Goal: Information Seeking & Learning: Learn about a topic

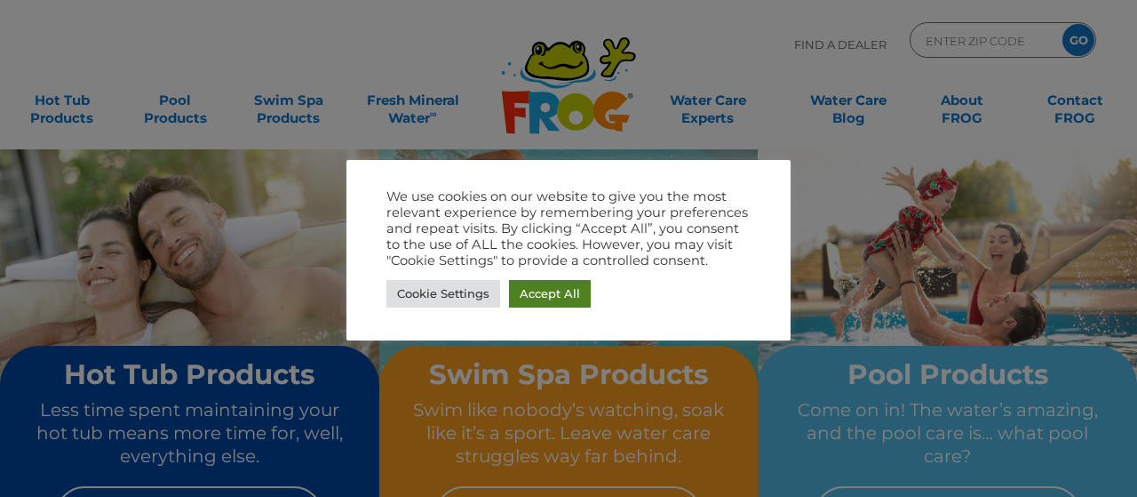
click at [551, 292] on link "Accept All" at bounding box center [550, 294] width 82 height 28
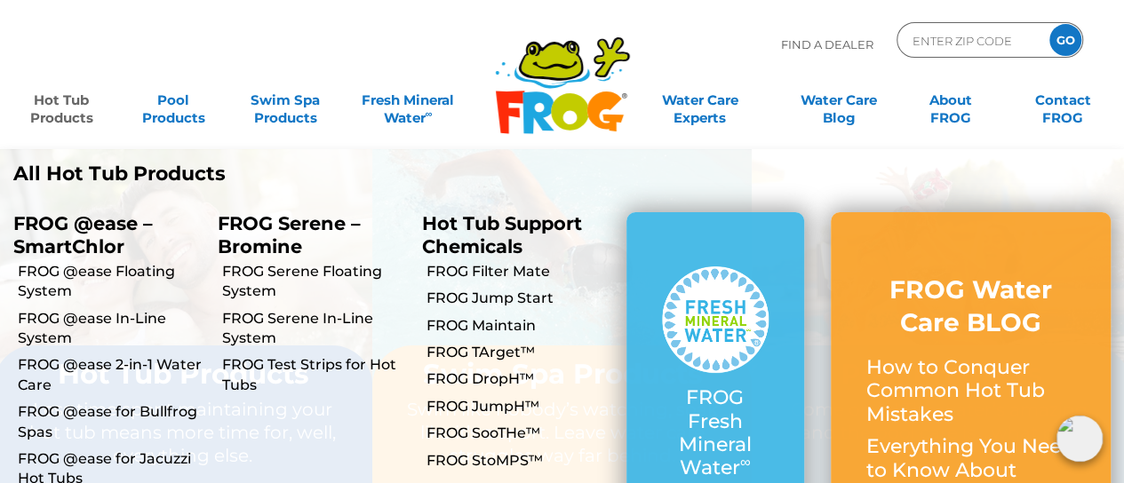
click at [58, 106] on link "Hot Tub Products" at bounding box center [61, 101] width 87 height 36
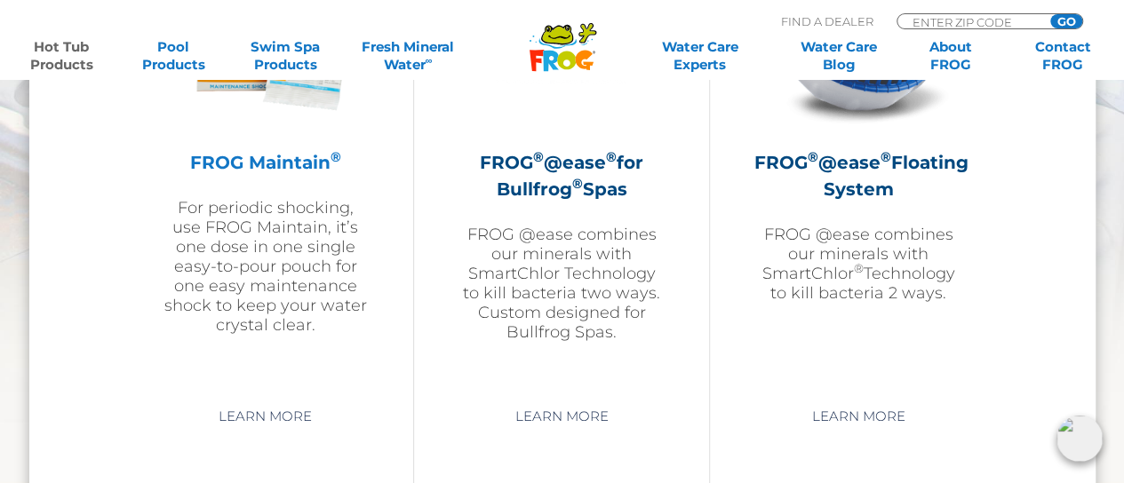
scroll to position [2221, 0]
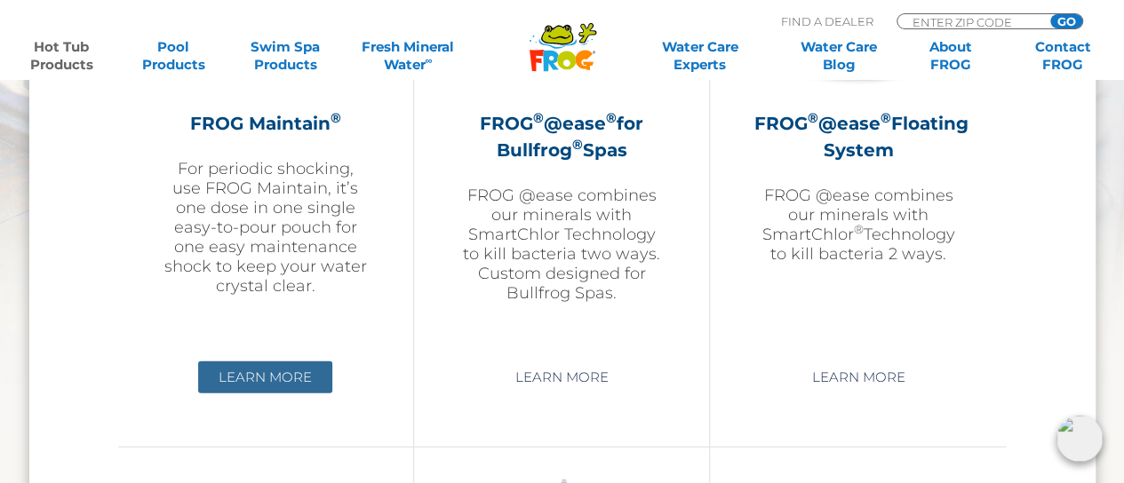
click at [249, 378] on link "Learn More" at bounding box center [265, 378] width 134 height 32
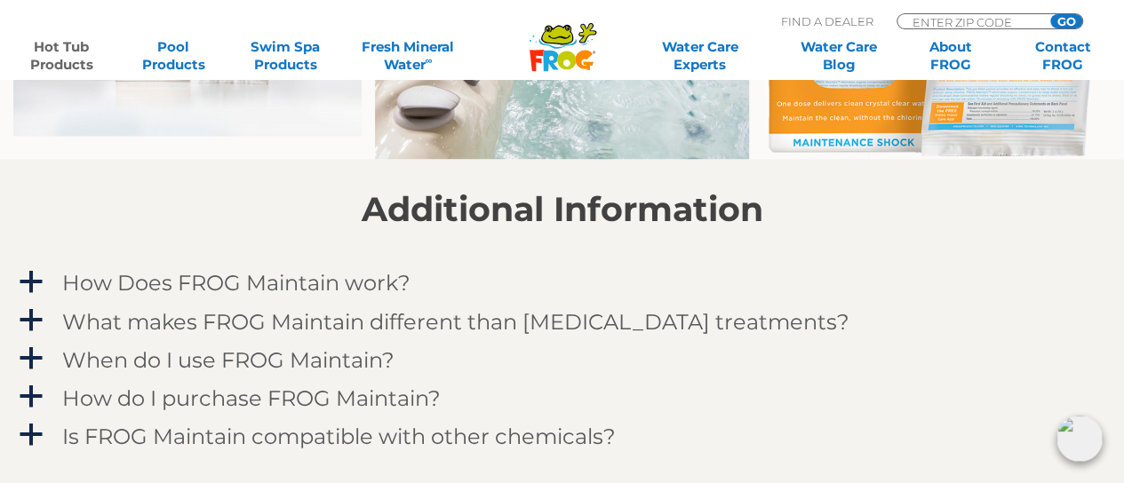
scroll to position [1421, 0]
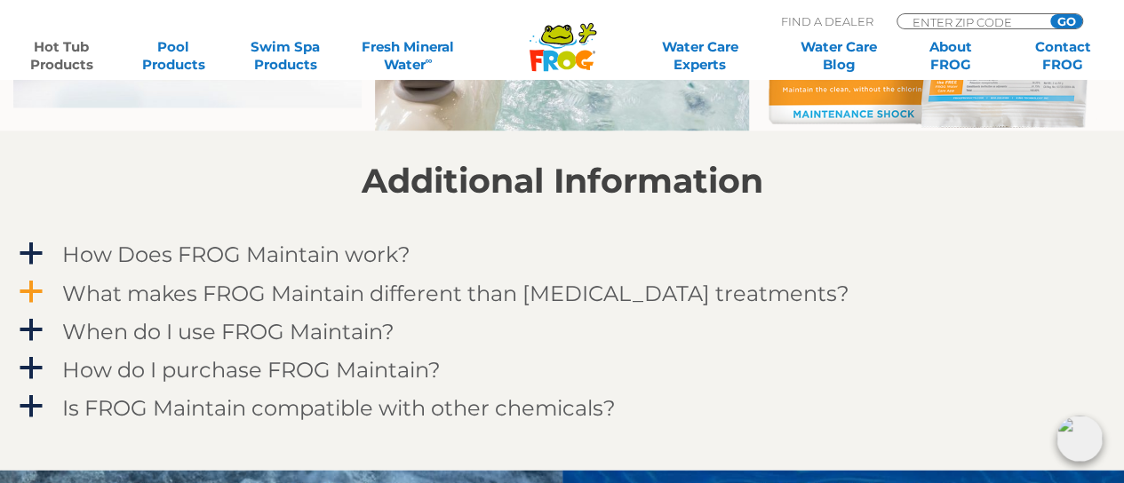
click at [25, 285] on span "a" at bounding box center [31, 291] width 27 height 27
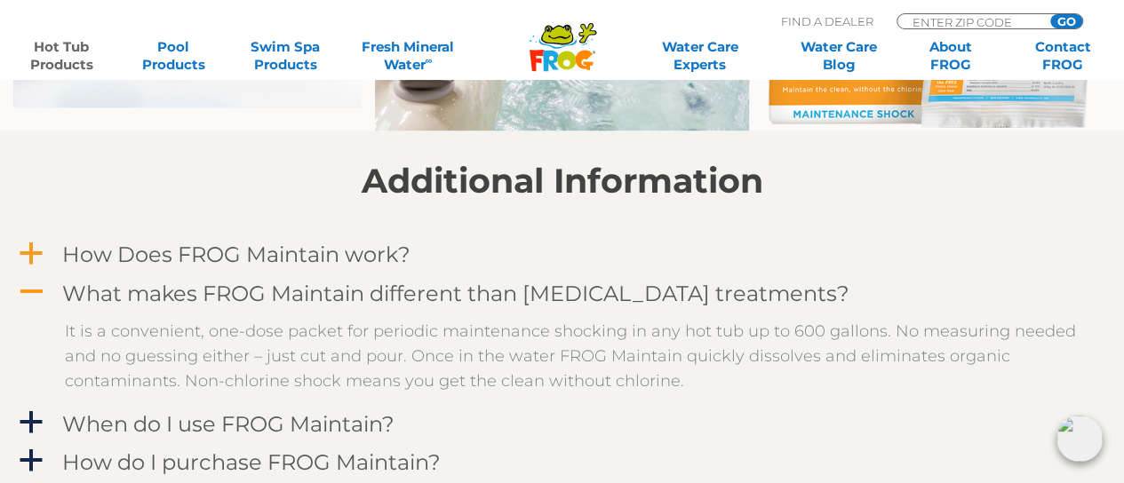
click at [29, 259] on span "a" at bounding box center [31, 253] width 27 height 27
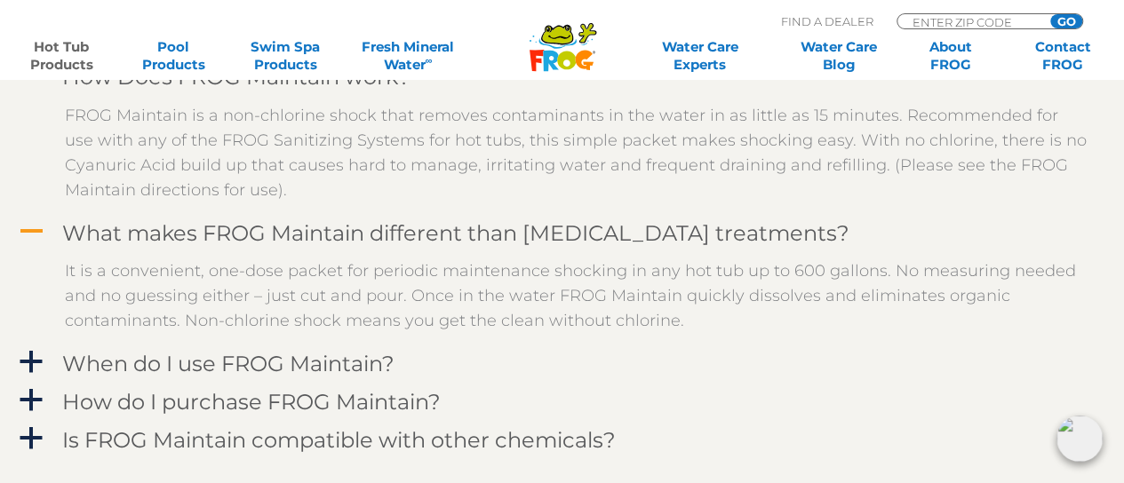
scroll to position [1688, 0]
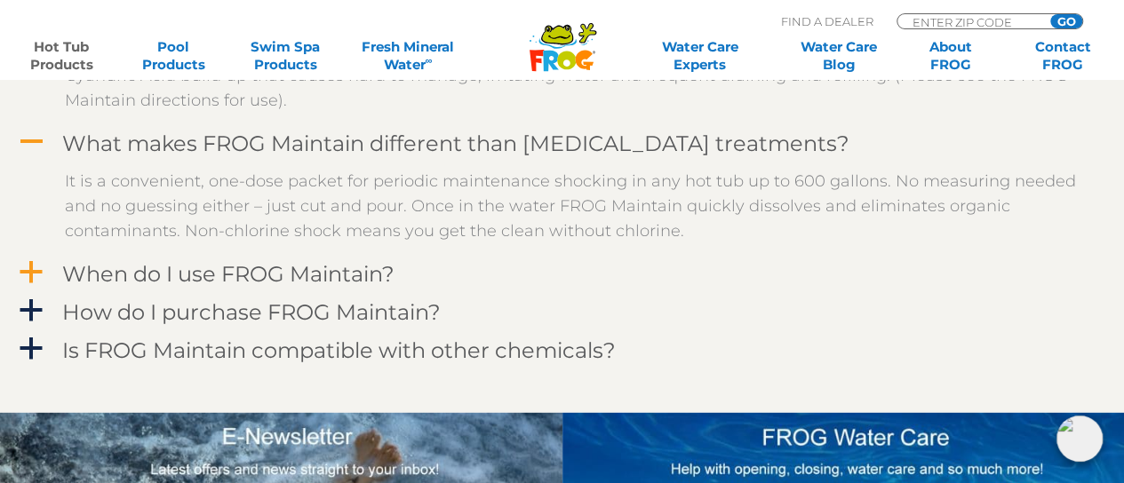
click at [28, 262] on span "a" at bounding box center [31, 272] width 27 height 27
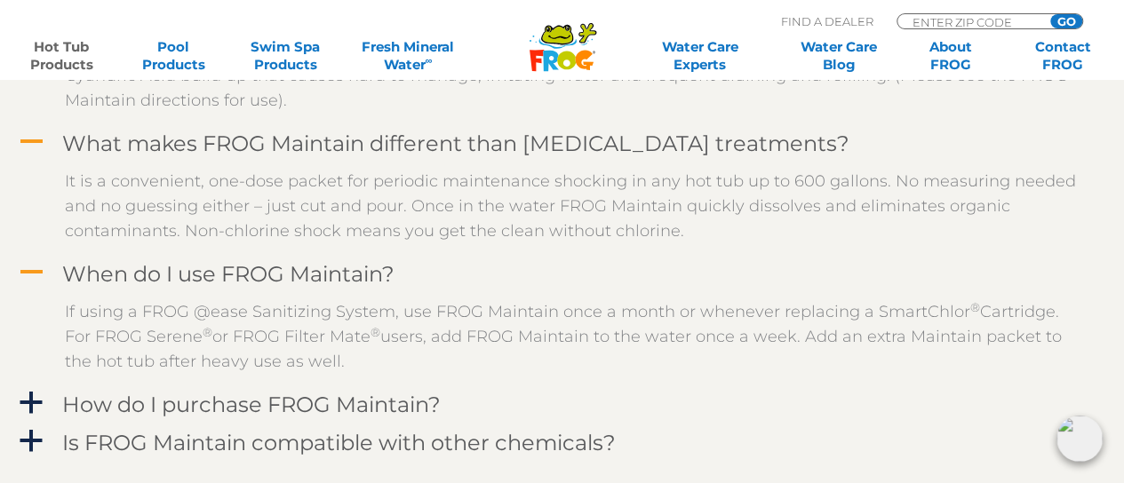
scroll to position [1777, 0]
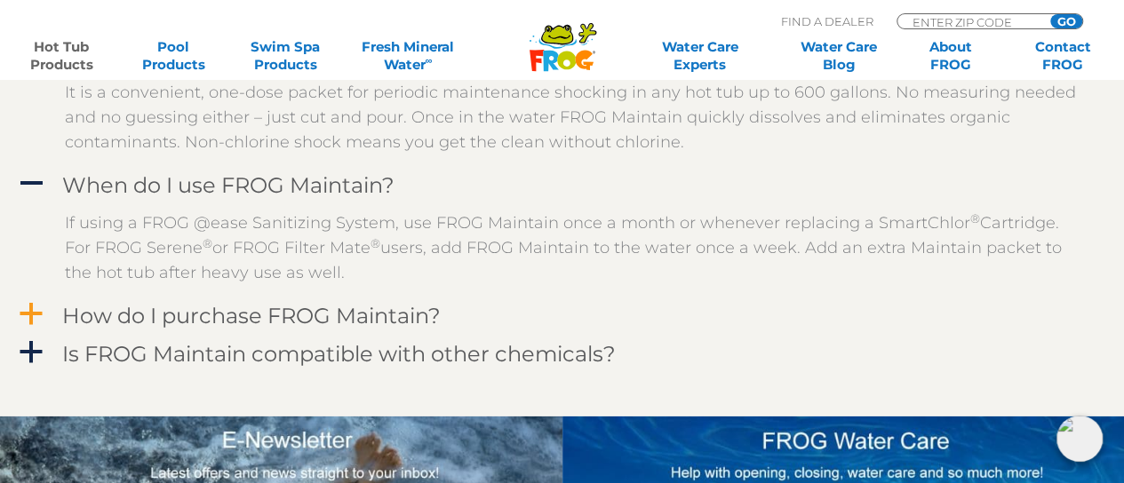
click at [33, 315] on span "a" at bounding box center [31, 314] width 27 height 27
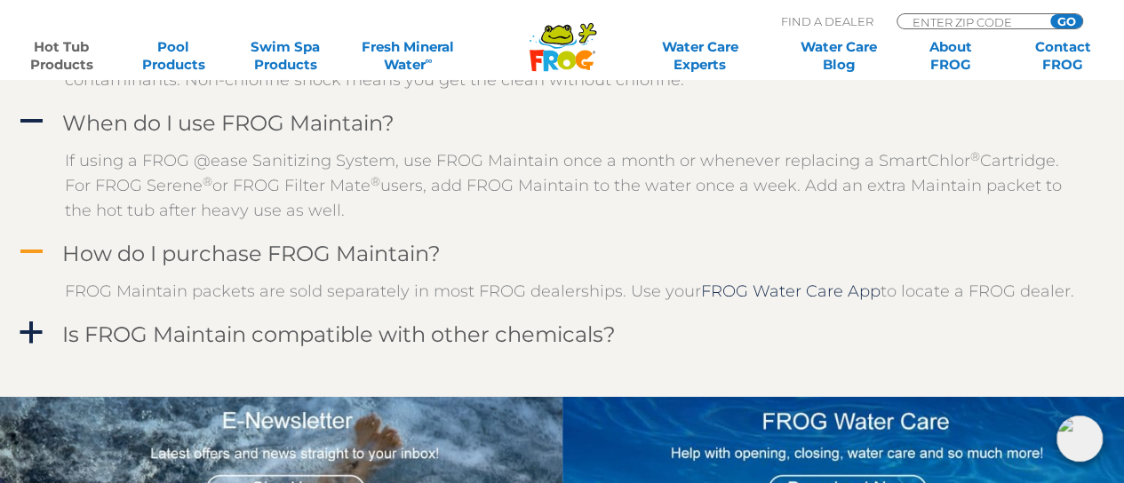
scroll to position [1865, 0]
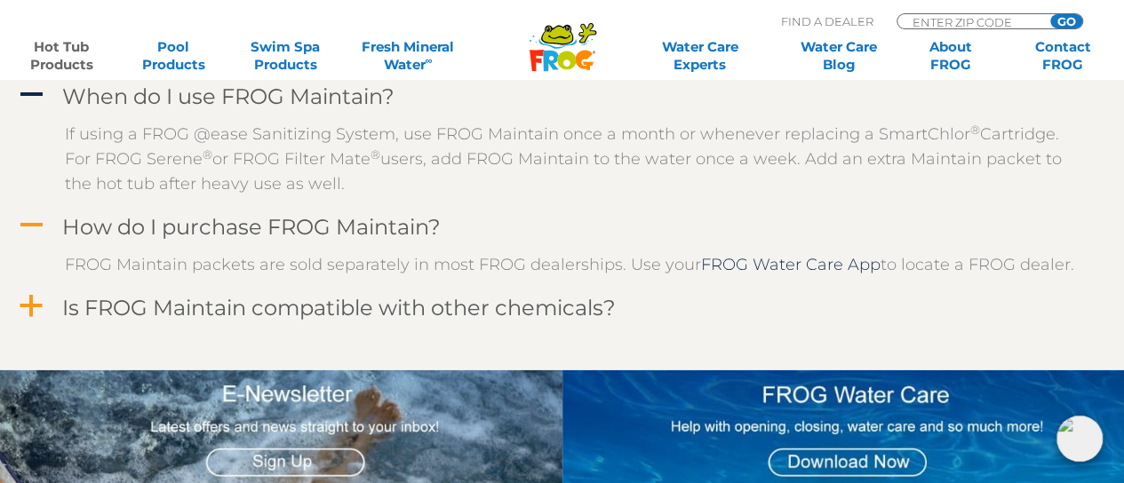
click at [28, 310] on span "a" at bounding box center [31, 306] width 27 height 27
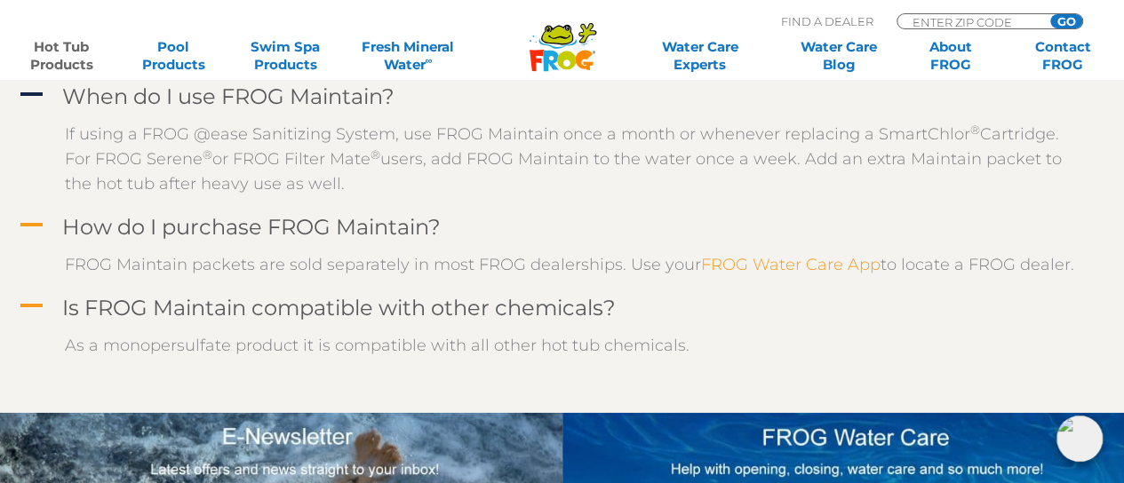
click at [810, 272] on link "FROG Water Care App" at bounding box center [790, 265] width 179 height 20
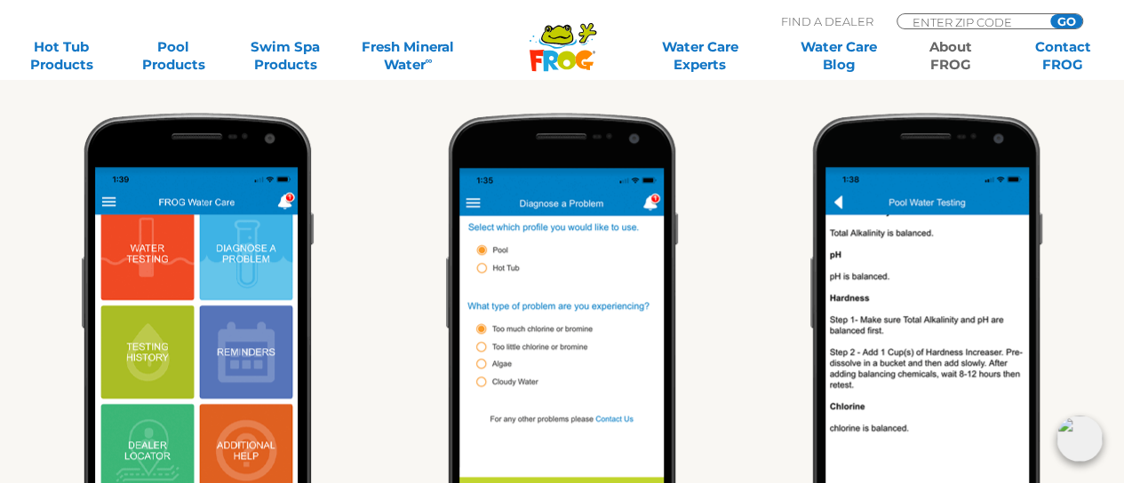
scroll to position [711, 0]
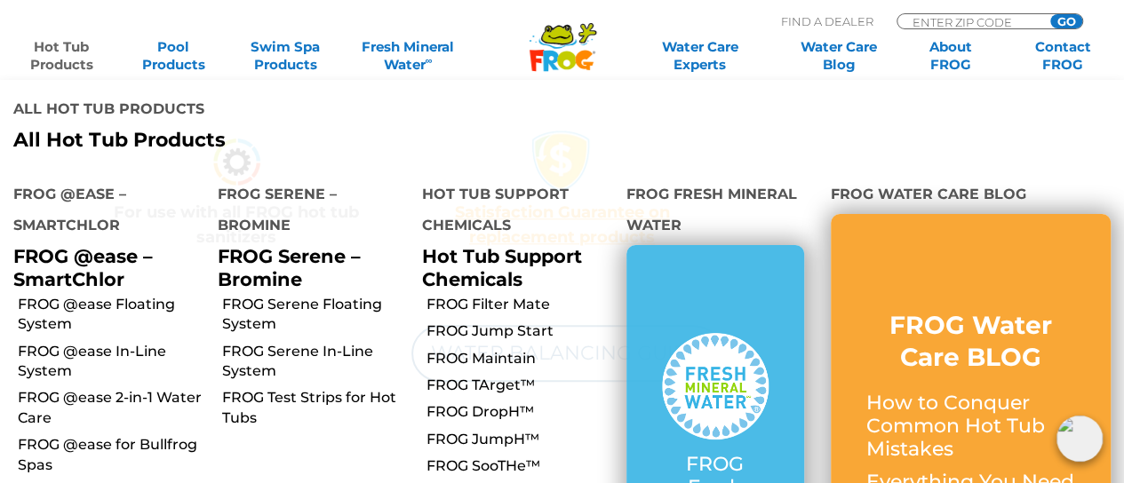
scroll to position [877, 0]
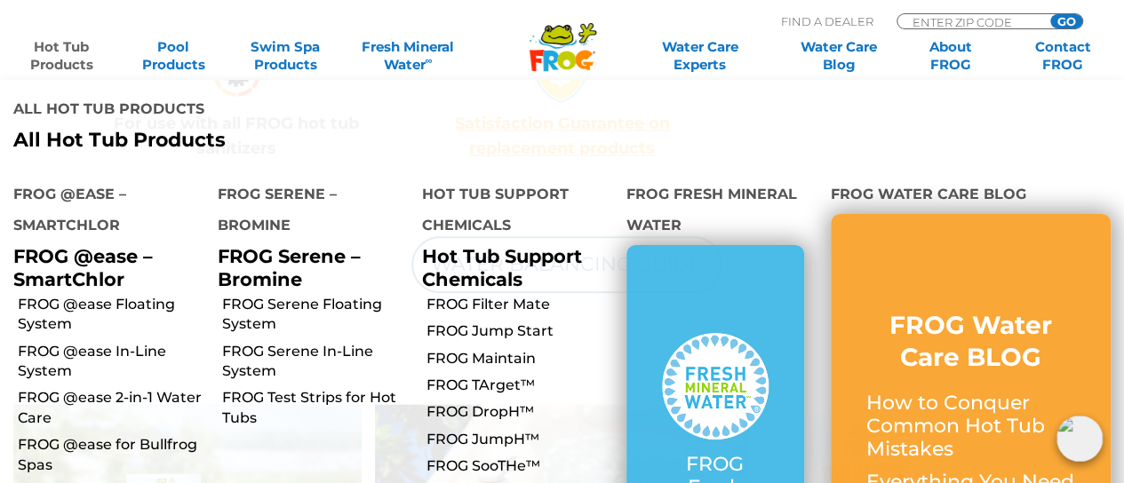
click at [302, 391] on li "FROG Serene – Bromine FROG Serene – Bromine FROG Serene Floating System FROG Se…" at bounding box center [306, 405] width 204 height 480
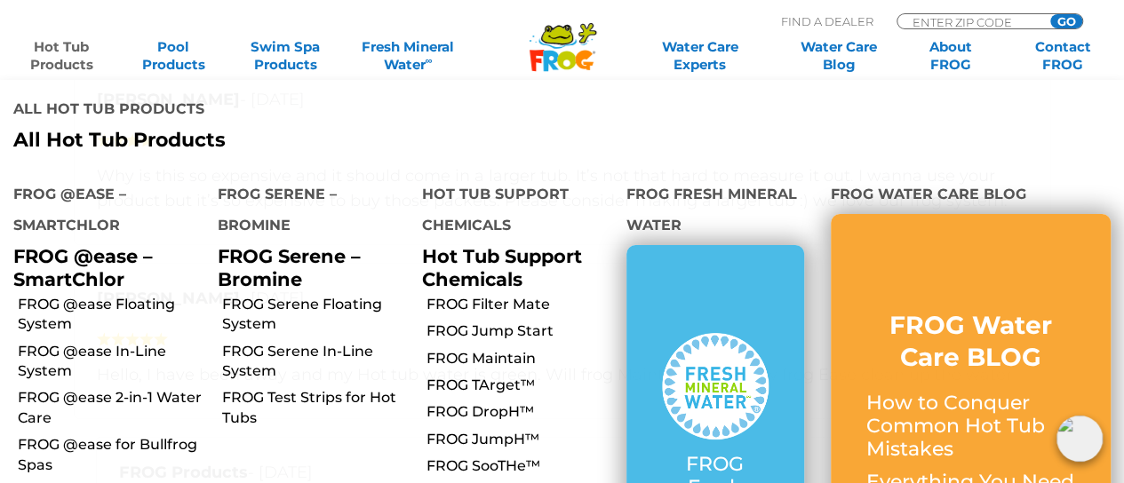
scroll to position [2398, 0]
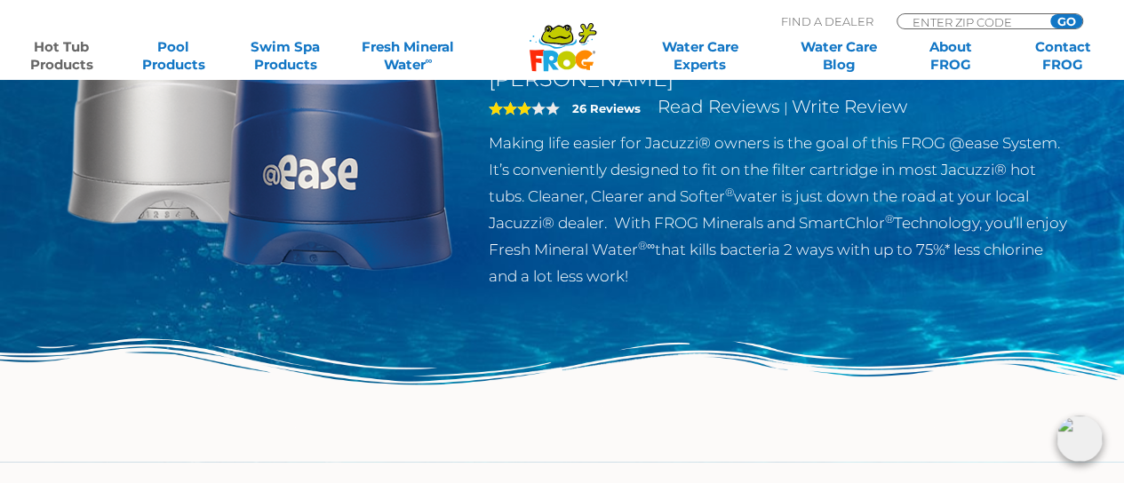
scroll to position [178, 0]
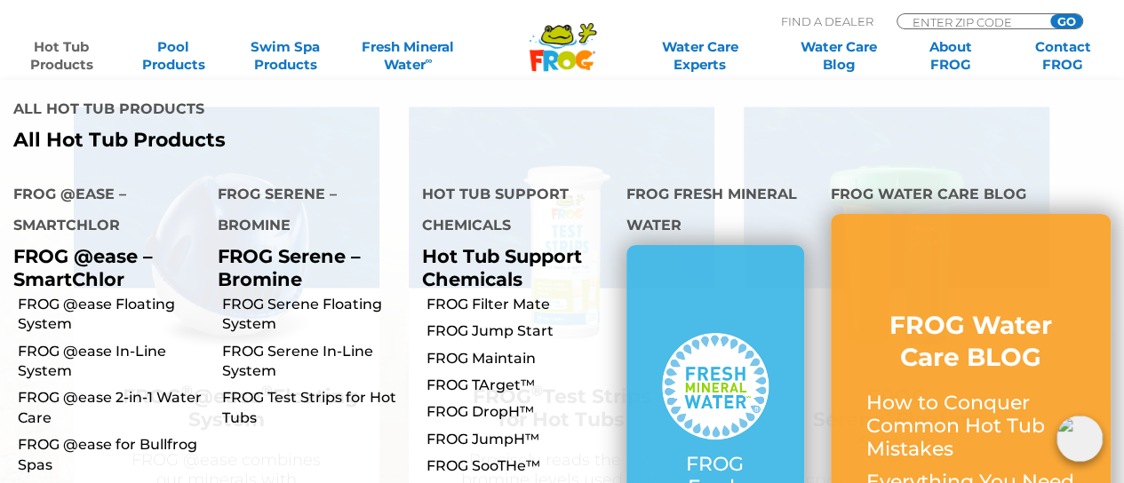
scroll to position [4768, 0]
click at [77, 342] on link "FROG @ease In-Line System" at bounding box center [111, 362] width 187 height 40
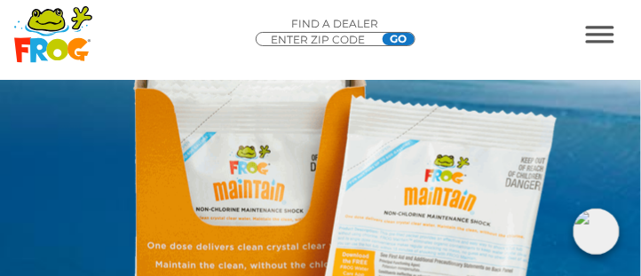
scroll to position [279, 0]
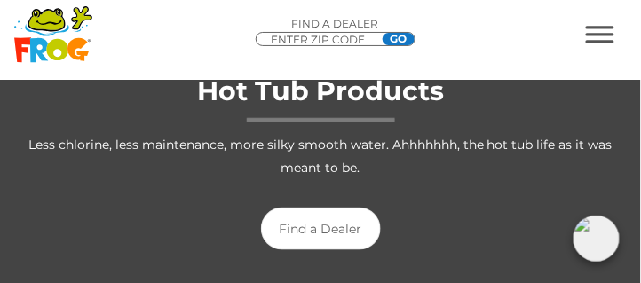
scroll to position [152, 0]
